Goal: Find specific page/section: Find specific page/section

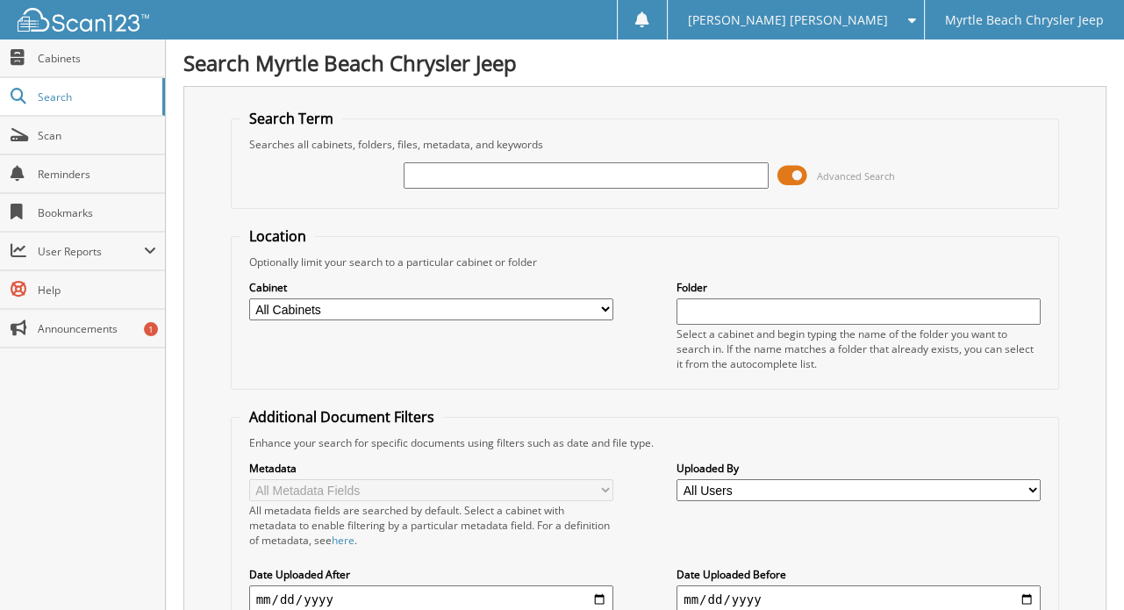
click at [80, 102] on span "Search" at bounding box center [96, 96] width 116 height 15
type input "482571"
click at [70, 67] on link "Cabinets" at bounding box center [82, 58] width 165 height 38
